Goal: Navigation & Orientation: Find specific page/section

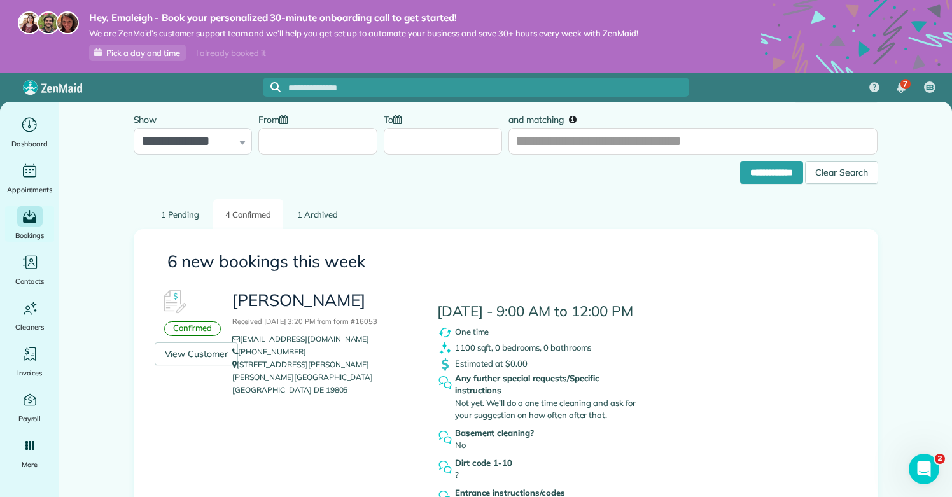
scroll to position [43, 0]
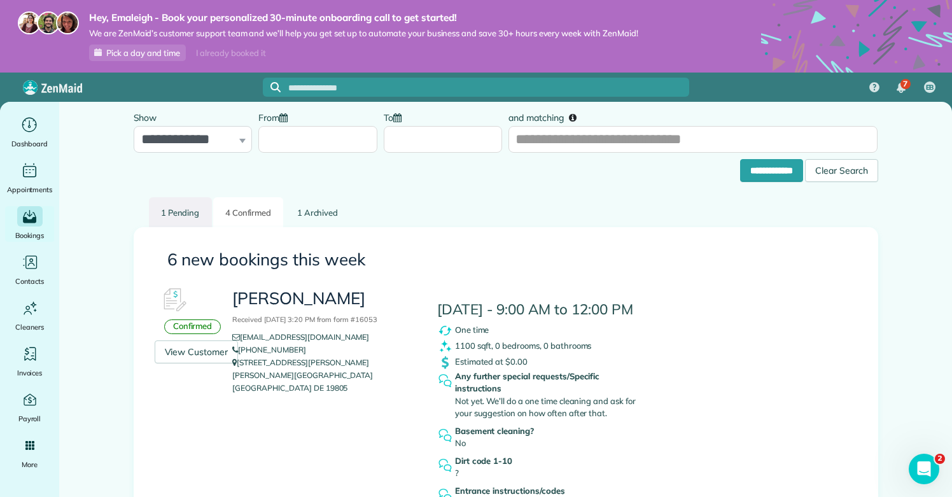
click at [175, 213] on link "1 Pending" at bounding box center [180, 212] width 63 height 30
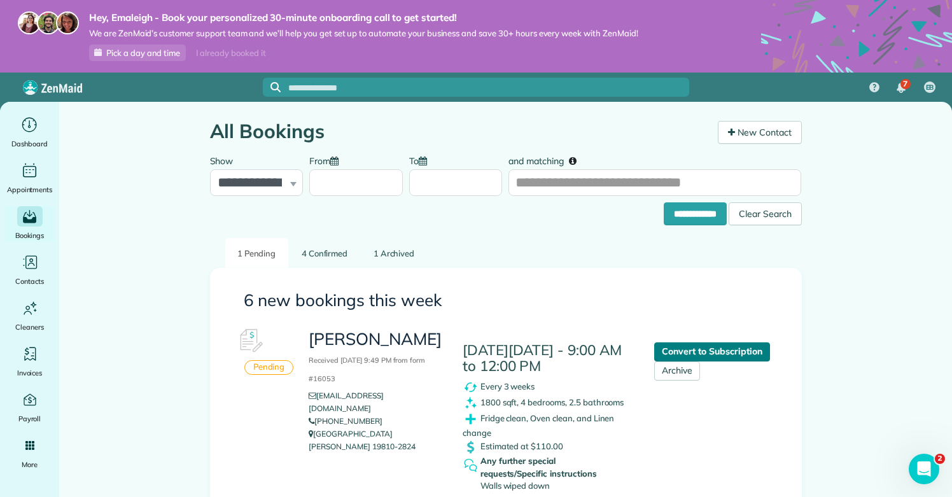
click at [683, 347] on link "Convert to Subscription" at bounding box center [711, 351] width 115 height 19
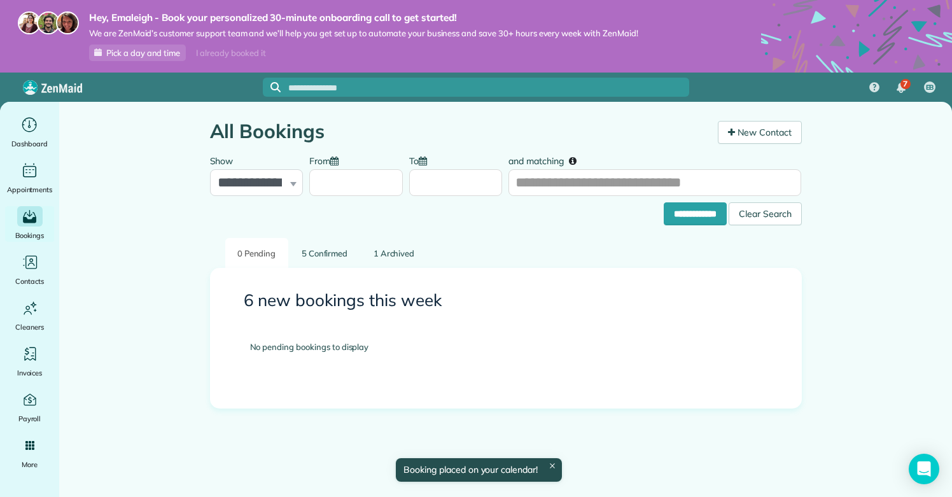
click at [43, 1] on div "Hey, Emaleigh - Book your personalized 30-minute onboarding call to get started…" at bounding box center [476, 36] width 952 height 73
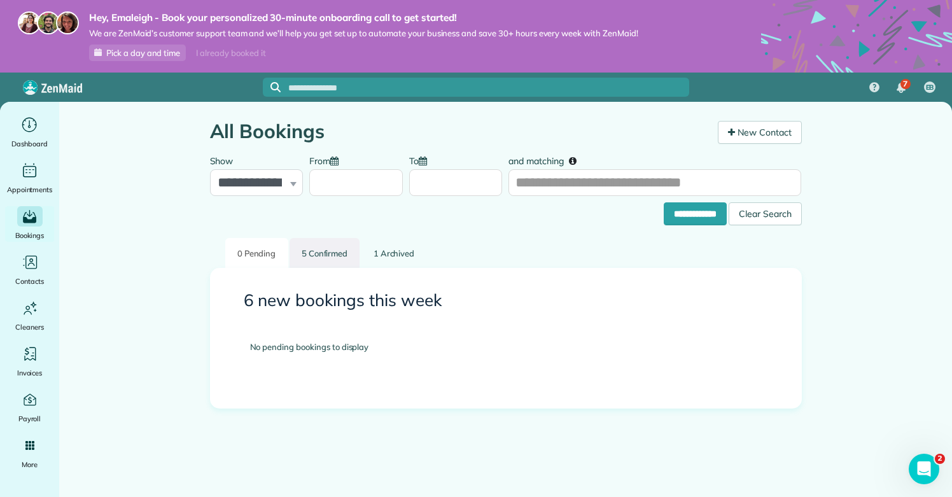
click at [335, 250] on link "5 Confirmed" at bounding box center [324, 253] width 71 height 30
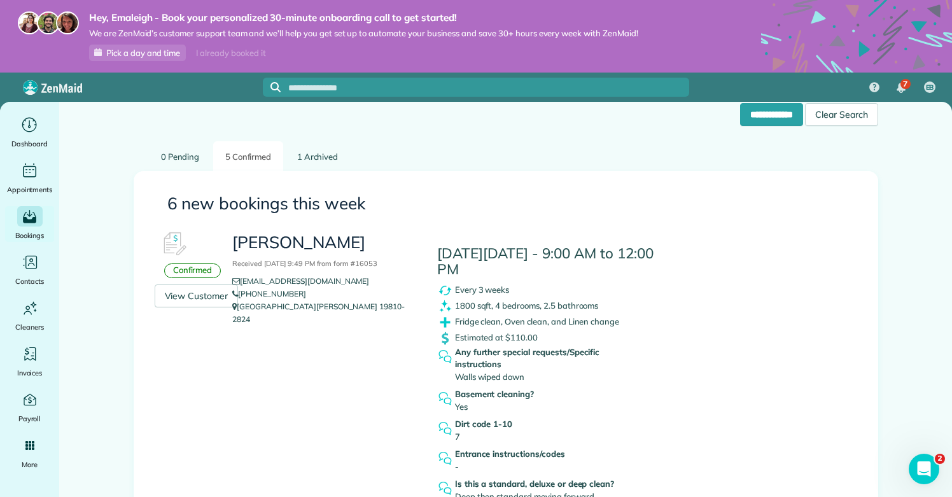
scroll to position [115, 0]
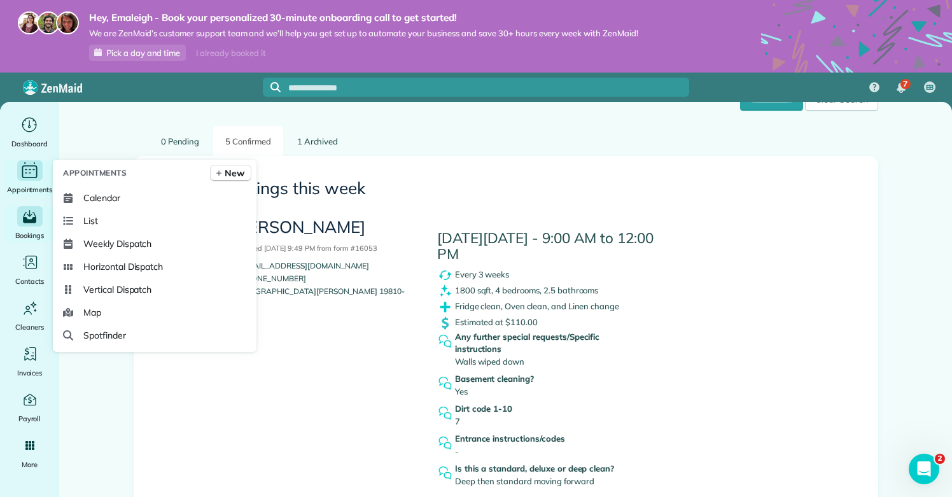
click at [38, 178] on icon "Main" at bounding box center [30, 171] width 20 height 19
